Goal: Information Seeking & Learning: Learn about a topic

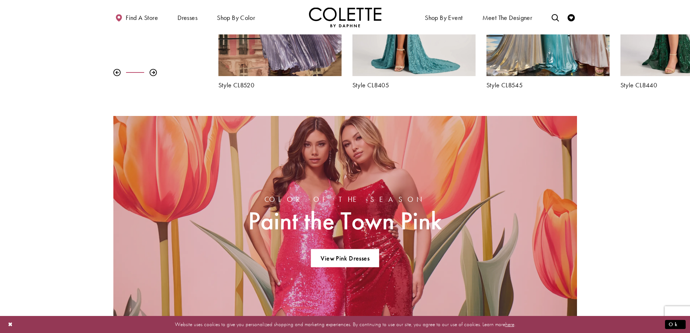
scroll to position [362, 0]
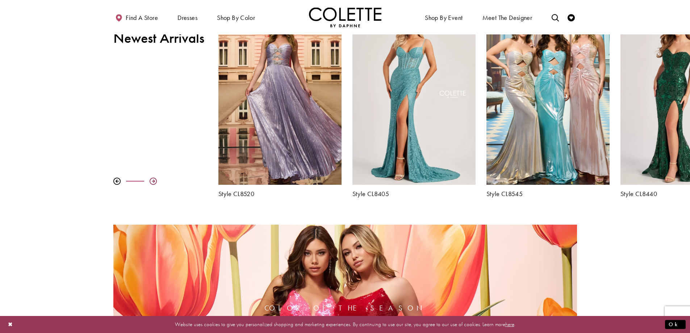
click at [151, 179] on div at bounding box center [153, 181] width 7 height 7
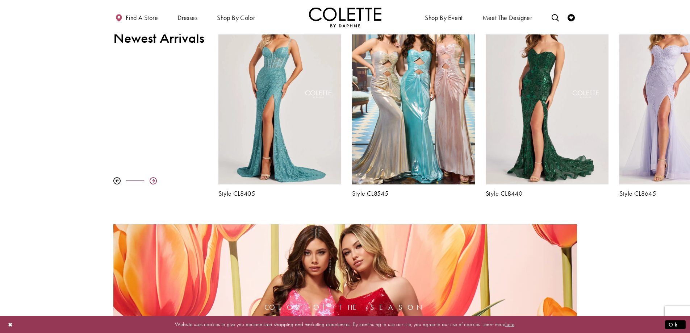
click at [151, 179] on div at bounding box center [153, 180] width 7 height 7
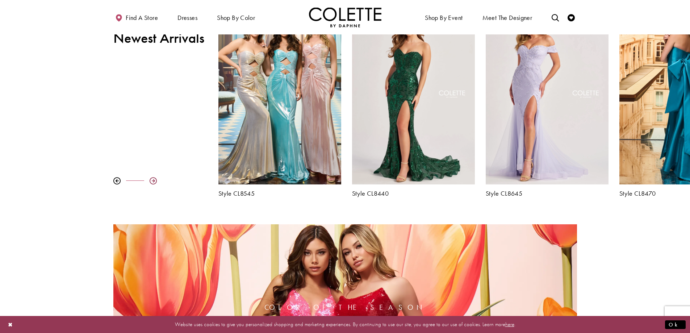
click at [151, 179] on div at bounding box center [153, 180] width 7 height 7
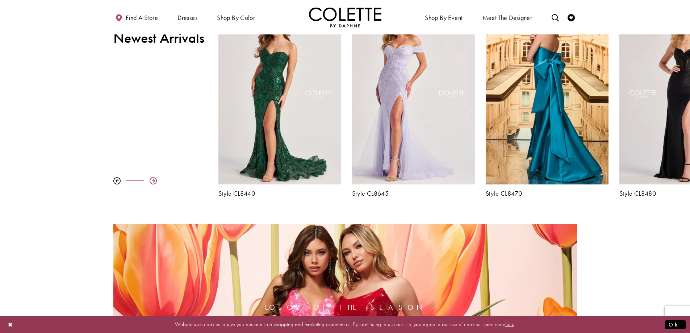
click at [151, 179] on div at bounding box center [153, 180] width 7 height 7
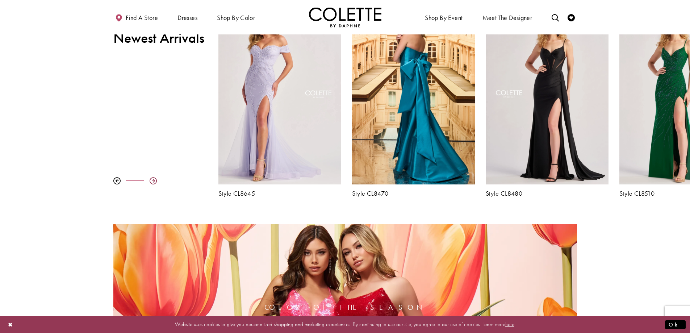
click at [151, 179] on div at bounding box center [153, 180] width 7 height 7
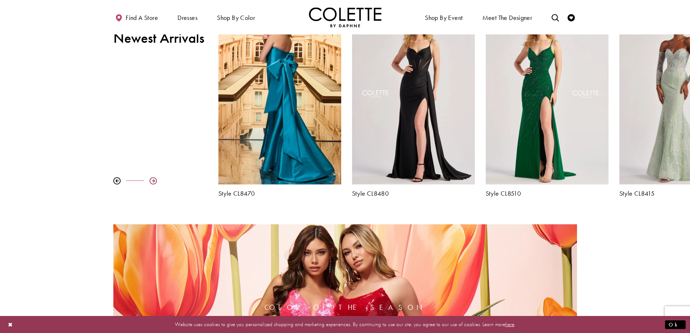
click at [151, 179] on div at bounding box center [153, 180] width 7 height 7
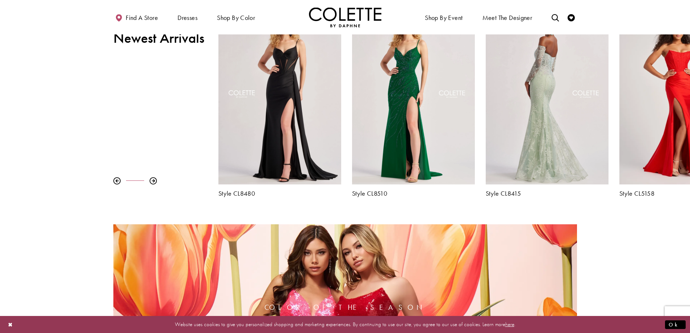
click at [538, 147] on div "Visit Colette by Daphne Style No. CL8415 Page" at bounding box center [547, 95] width 123 height 179
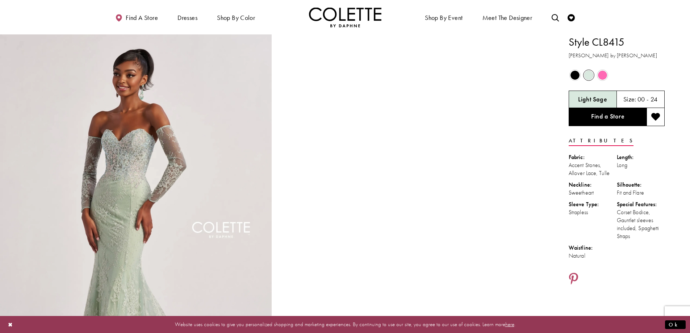
click at [607, 77] on span "Product color controls state depends on size chosen" at bounding box center [602, 75] width 9 height 9
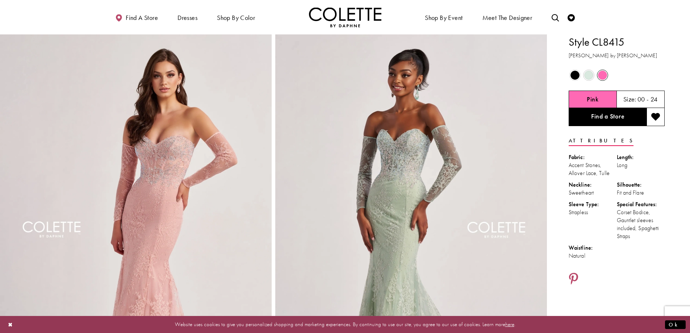
click at [641, 100] on h5 "00 - 24" at bounding box center [648, 99] width 20 height 7
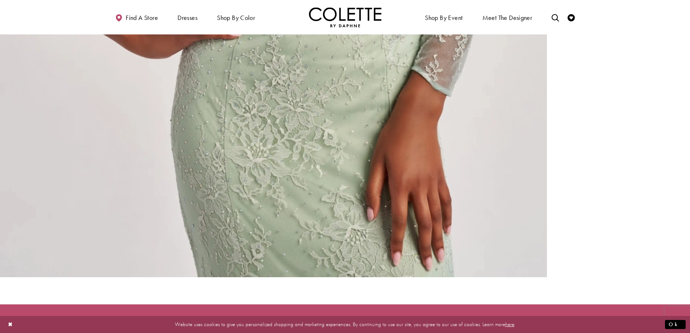
scroll to position [1934, 0]
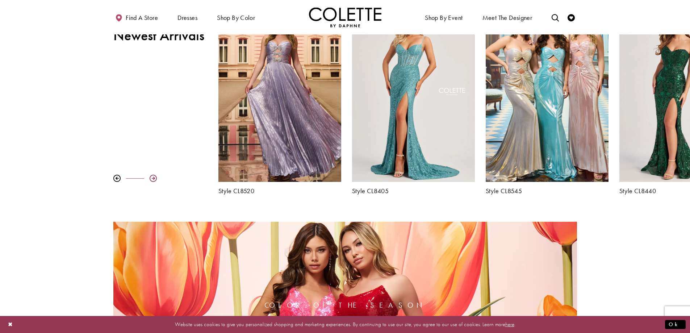
click at [152, 181] on div at bounding box center [153, 178] width 7 height 7
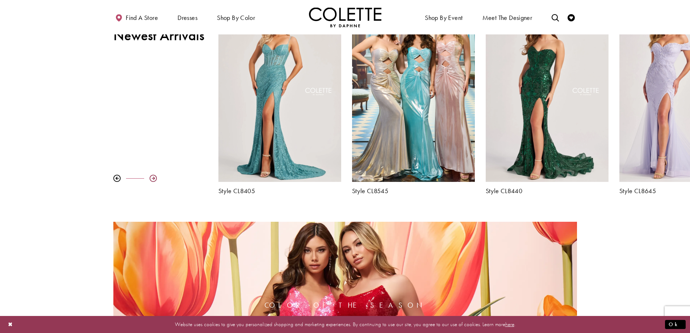
click at [152, 181] on div at bounding box center [153, 178] width 7 height 7
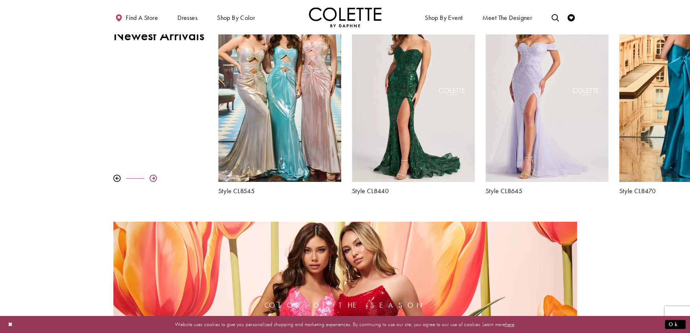
click at [152, 181] on div at bounding box center [153, 178] width 7 height 7
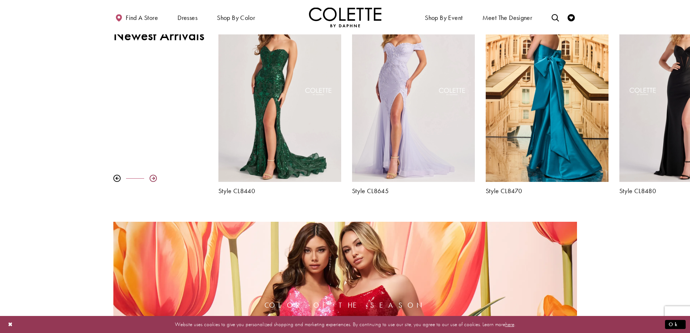
click at [152, 181] on div at bounding box center [153, 178] width 7 height 7
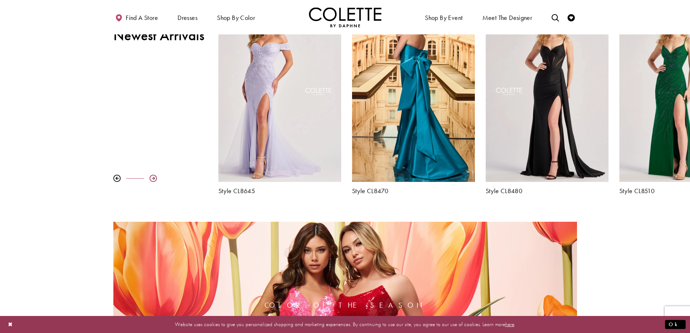
click at [152, 181] on div at bounding box center [153, 178] width 7 height 7
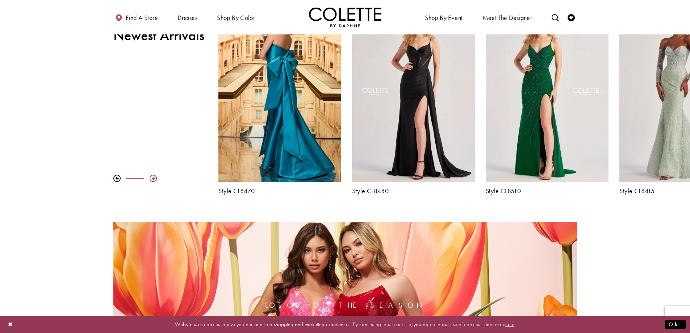
click at [152, 181] on div at bounding box center [153, 178] width 7 height 7
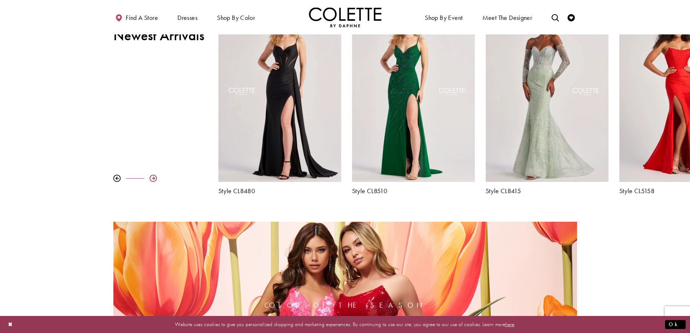
click at [152, 181] on div at bounding box center [153, 178] width 7 height 7
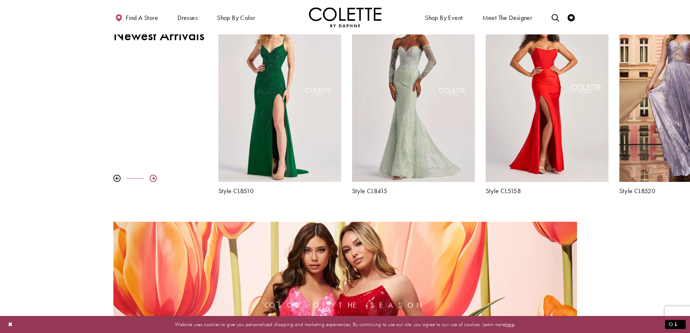
click at [151, 179] on div at bounding box center [153, 178] width 7 height 7
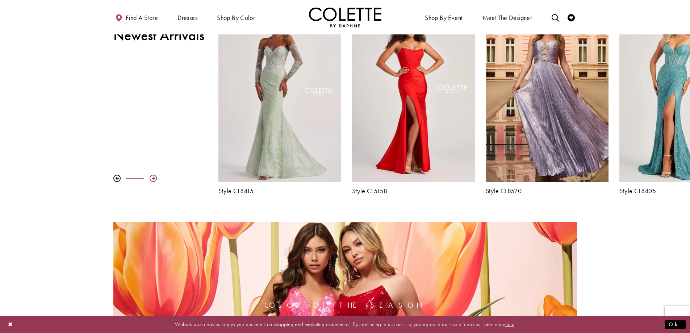
click at [151, 179] on div at bounding box center [153, 178] width 7 height 7
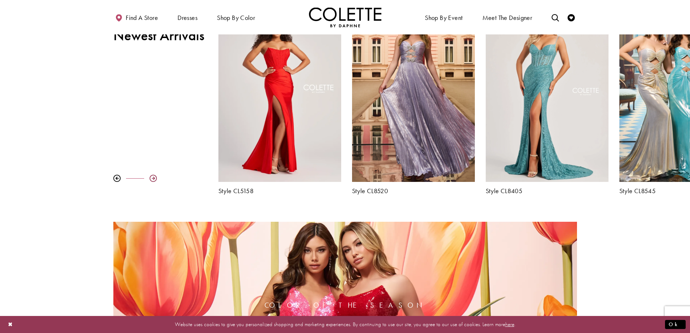
click at [151, 179] on div at bounding box center [153, 178] width 7 height 7
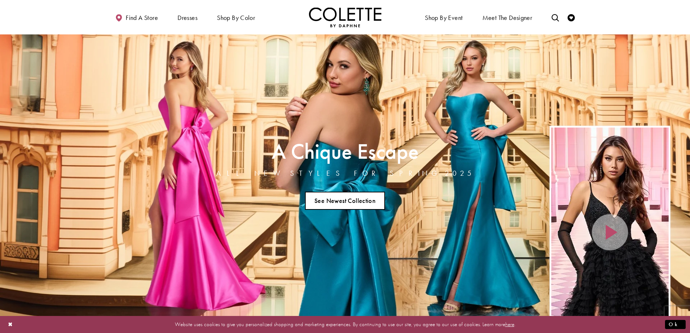
click at [352, 203] on link "See Newest Collection" at bounding box center [345, 201] width 80 height 18
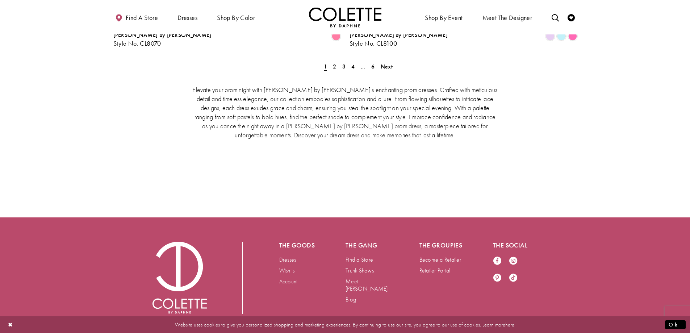
scroll to position [1448, 0]
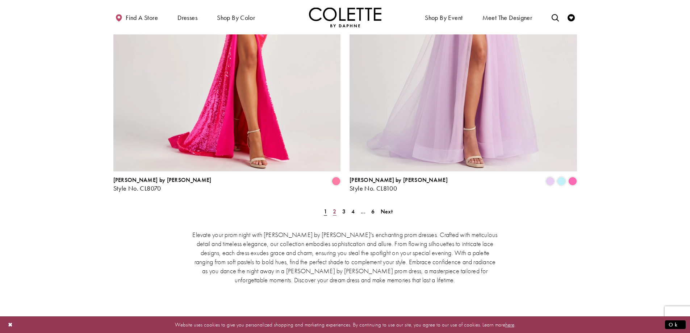
click at [332, 206] on link "2" at bounding box center [335, 211] width 8 height 11
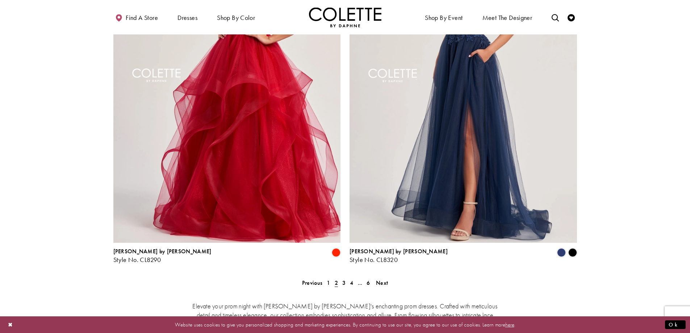
scroll to position [1558, 0]
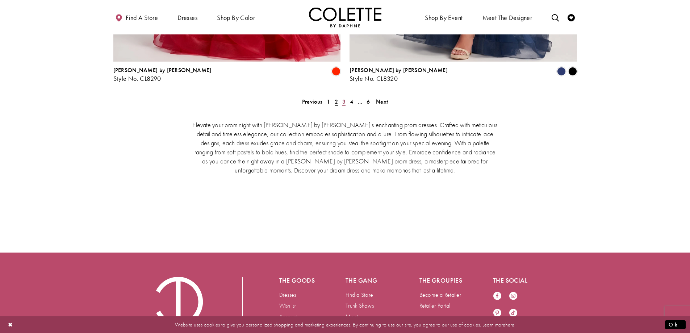
click at [344, 98] on span "3" at bounding box center [343, 102] width 3 height 8
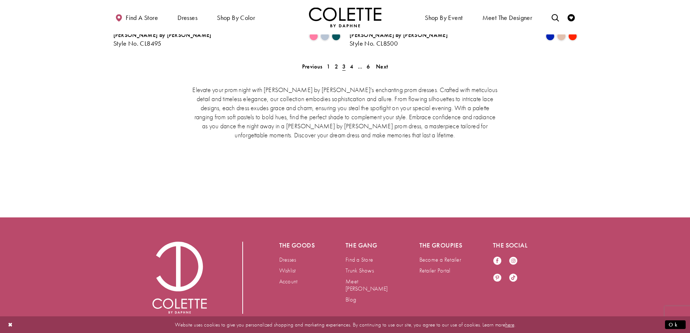
scroll to position [1448, 0]
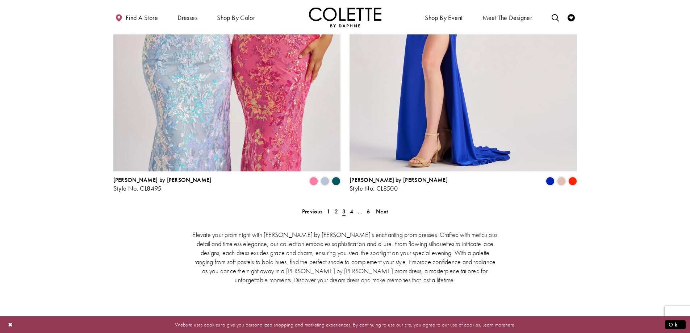
click at [352, 215] on div "Elevate your prom night with [PERSON_NAME] by [PERSON_NAME]'s enchanting prom d…" at bounding box center [345, 275] width 464 height 121
click at [352, 208] on span "4" at bounding box center [351, 212] width 3 height 8
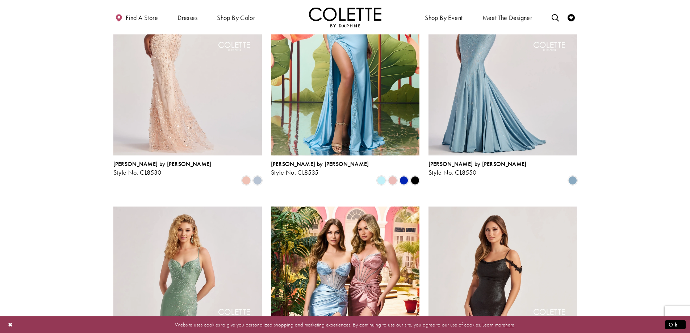
scroll to position [476, 0]
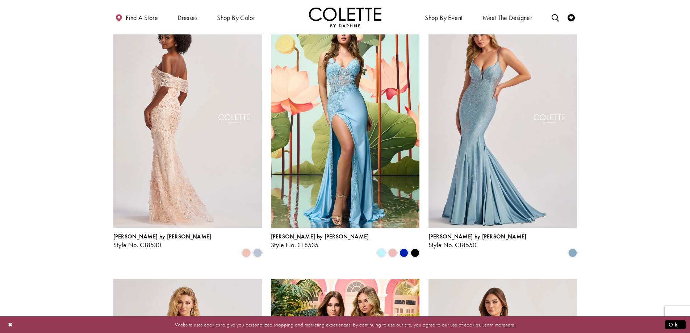
click at [204, 133] on img "Visit Colette by Daphne Style No. CL8530 Page" at bounding box center [187, 120] width 149 height 216
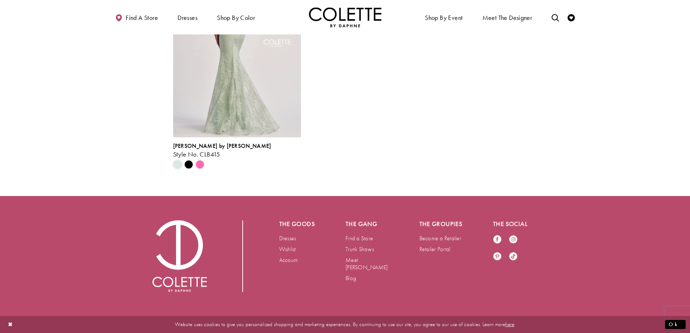
scroll to position [1196, 0]
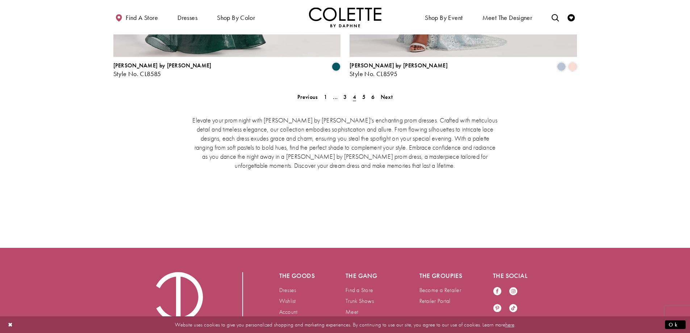
scroll to position [1418, 0]
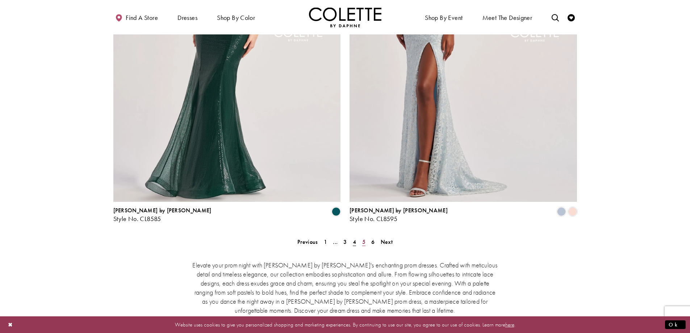
click at [362, 238] on span "5" at bounding box center [363, 242] width 3 height 8
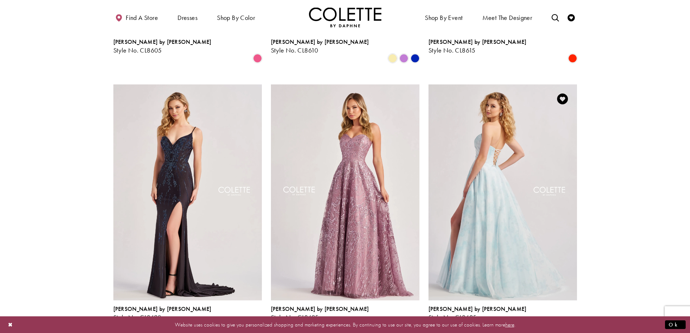
scroll to position [476, 0]
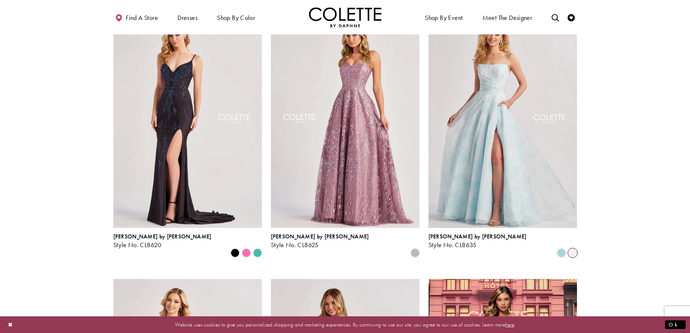
click at [577, 249] on span "Product List" at bounding box center [573, 253] width 9 height 9
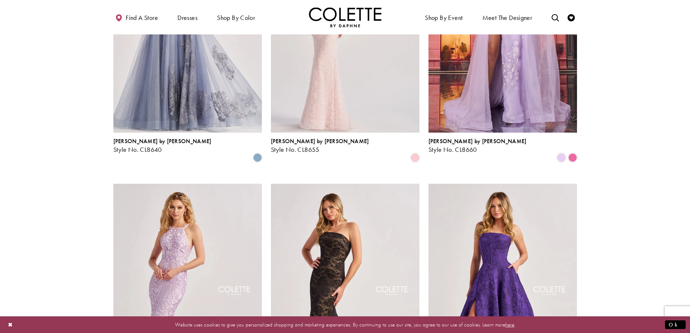
scroll to position [947, 0]
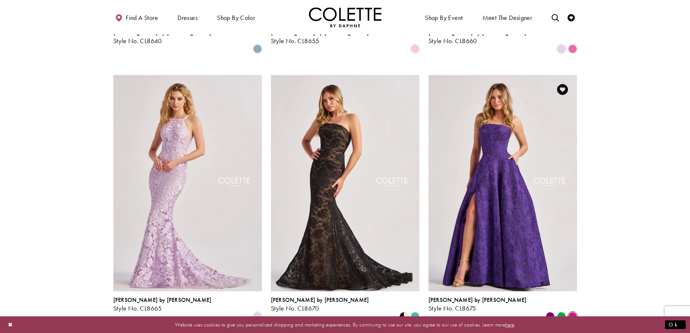
click at [570, 312] on span "Product List" at bounding box center [573, 316] width 9 height 9
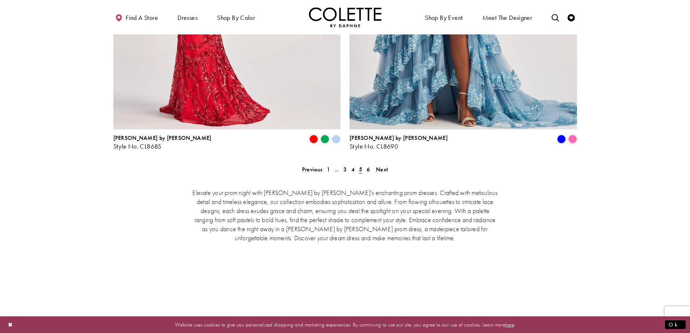
scroll to position [1382, 0]
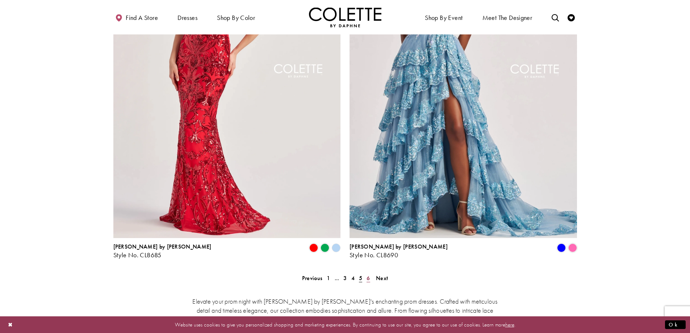
click at [365, 273] on link "6" at bounding box center [369, 278] width 8 height 11
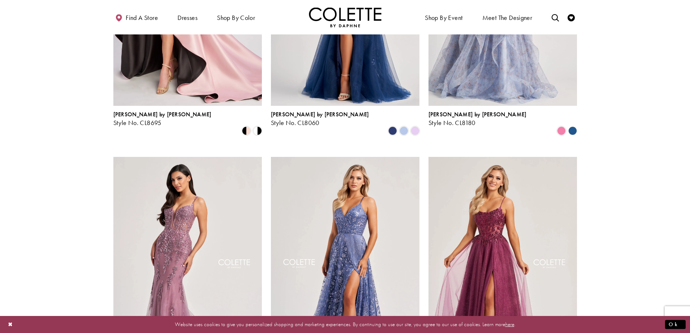
scroll to position [186, 0]
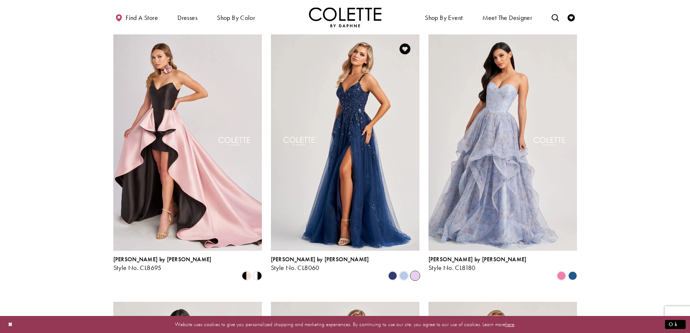
click at [413, 271] on span "Product List" at bounding box center [415, 275] width 9 height 9
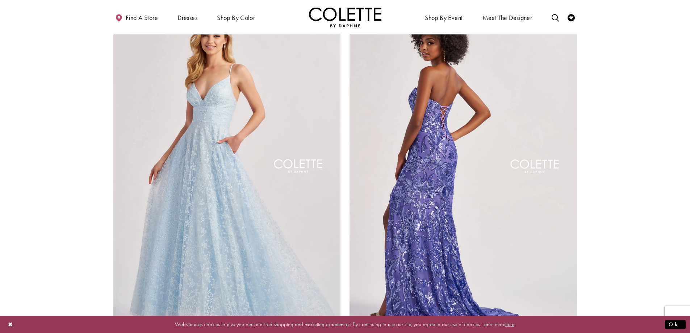
scroll to position [874, 0]
